Goal: Transaction & Acquisition: Book appointment/travel/reservation

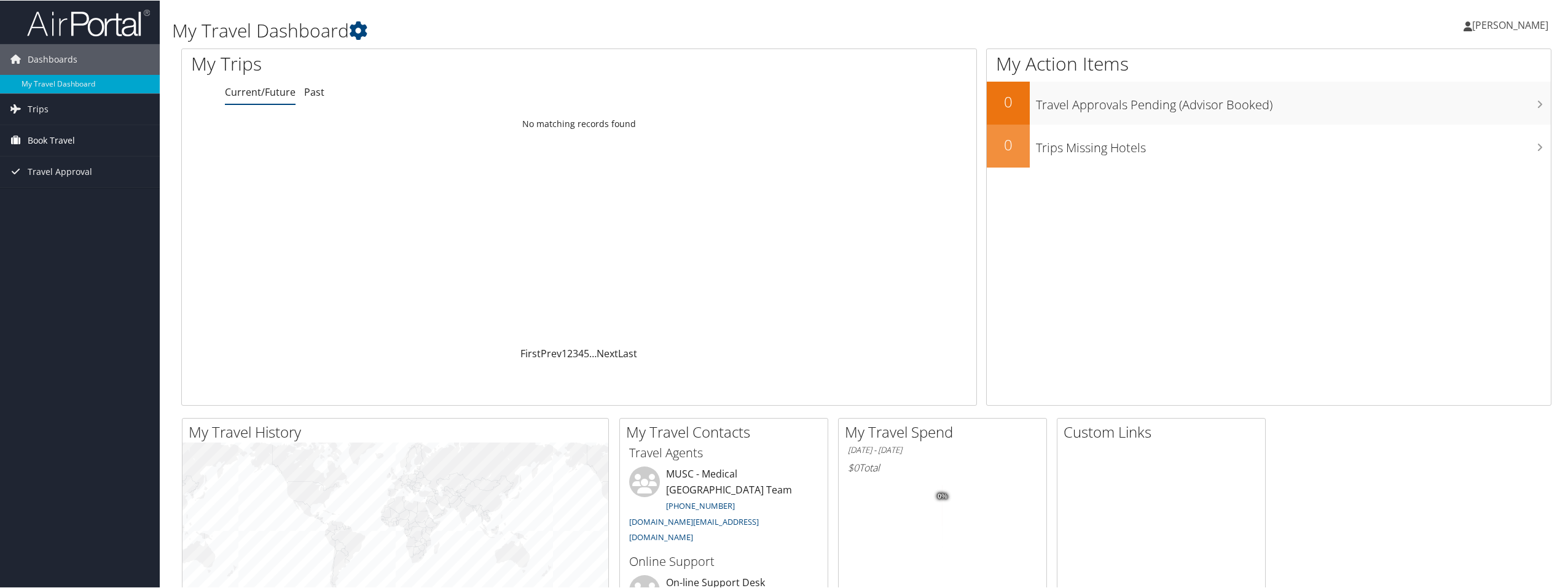
click at [64, 138] on span "Book Travel" at bounding box center [51, 140] width 47 height 31
click at [90, 203] on link "Book/Manage Online Trips" at bounding box center [79, 201] width 160 height 19
